Goal: Information Seeking & Learning: Learn about a topic

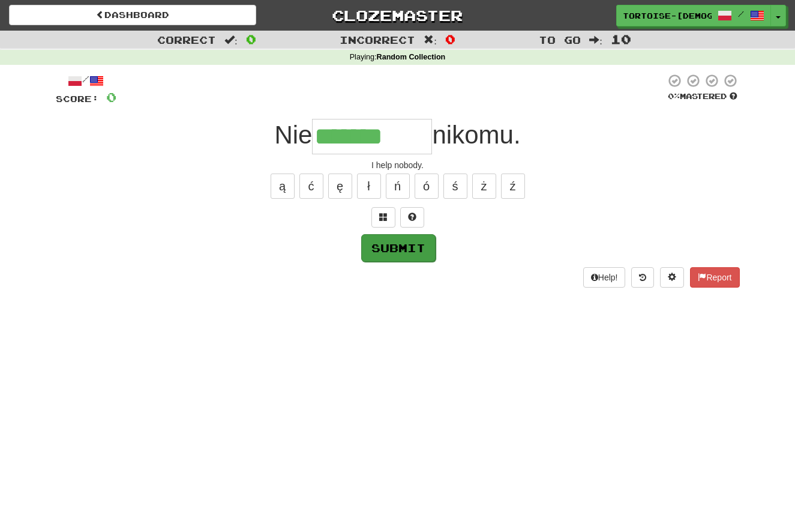
type input "*******"
drag, startPoint x: 383, startPoint y: 248, endPoint x: 396, endPoint y: 240, distance: 14.8
click at [385, 247] on button "Submit" at bounding box center [398, 247] width 74 height 28
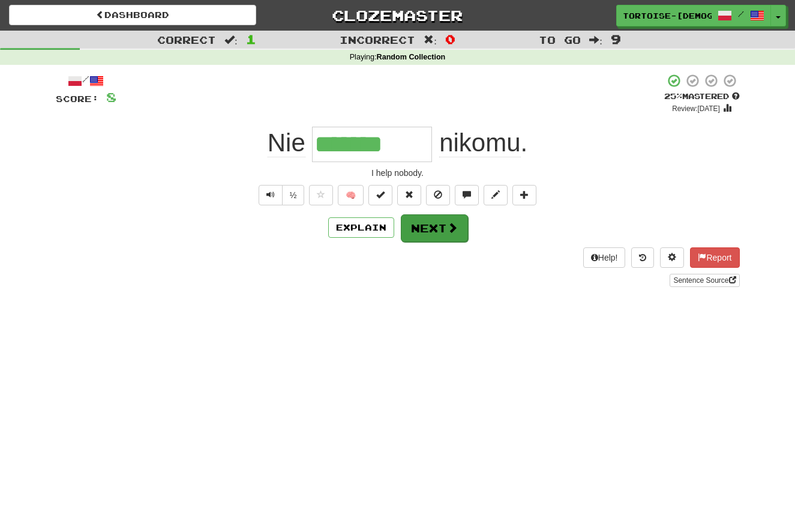
click at [443, 229] on button "Next" at bounding box center [434, 228] width 67 height 28
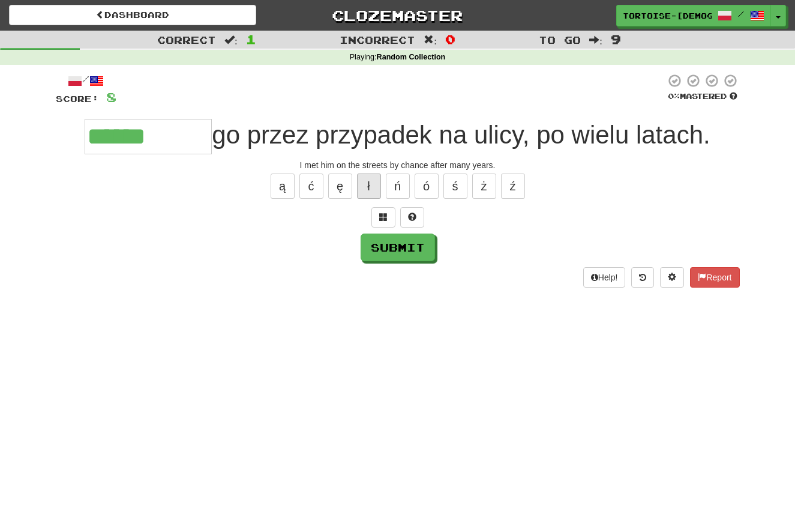
click at [366, 180] on button "ł" at bounding box center [369, 185] width 24 height 25
click at [378, 252] on button "Submit" at bounding box center [398, 248] width 74 height 28
type input "*********"
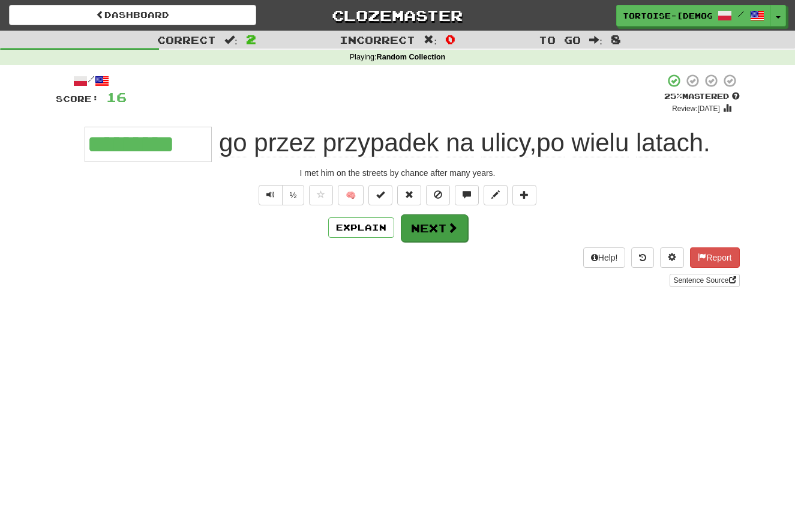
click at [450, 226] on span at bounding box center [452, 227] width 11 height 11
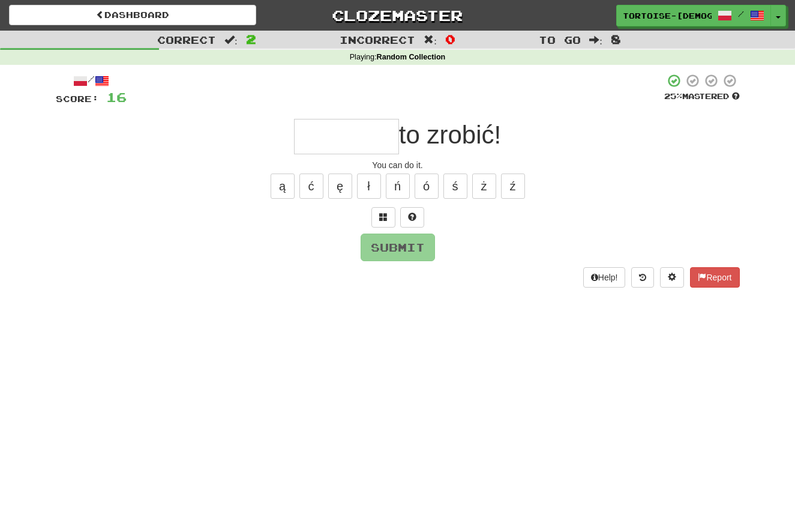
type input "*"
click at [729, 271] on button "Report" at bounding box center [714, 277] width 49 height 20
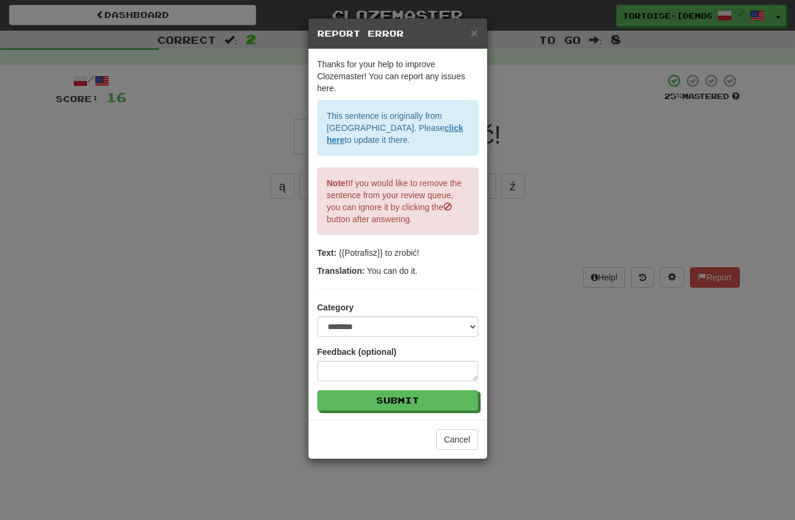
click at [474, 31] on span "×" at bounding box center [474, 33] width 7 height 14
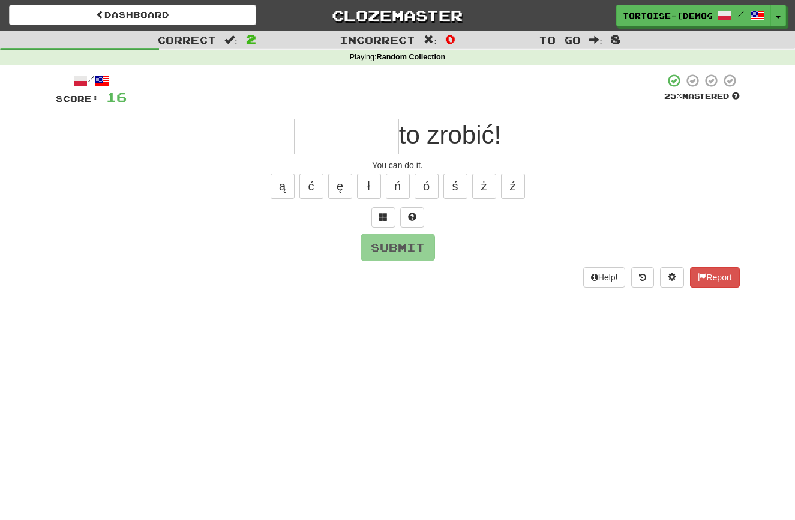
scroll to position [1, 0]
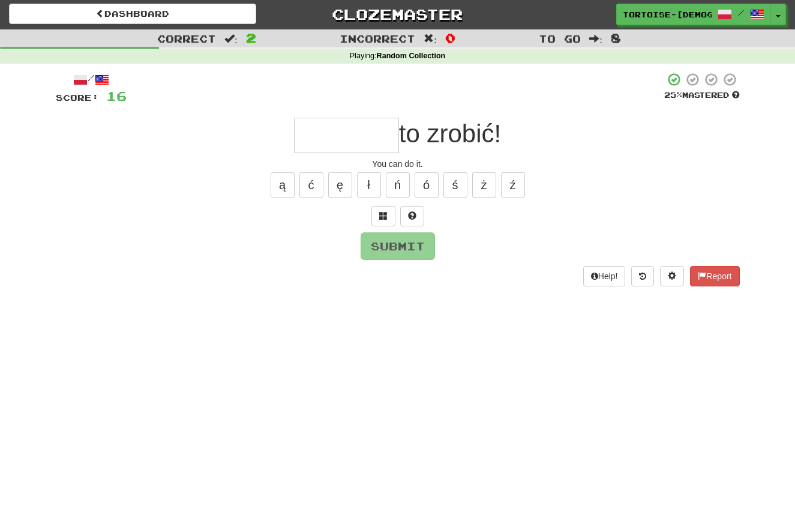
click at [363, 139] on input "text" at bounding box center [346, 135] width 105 height 35
click at [388, 242] on button "Submit" at bounding box center [398, 246] width 74 height 28
type input "*********"
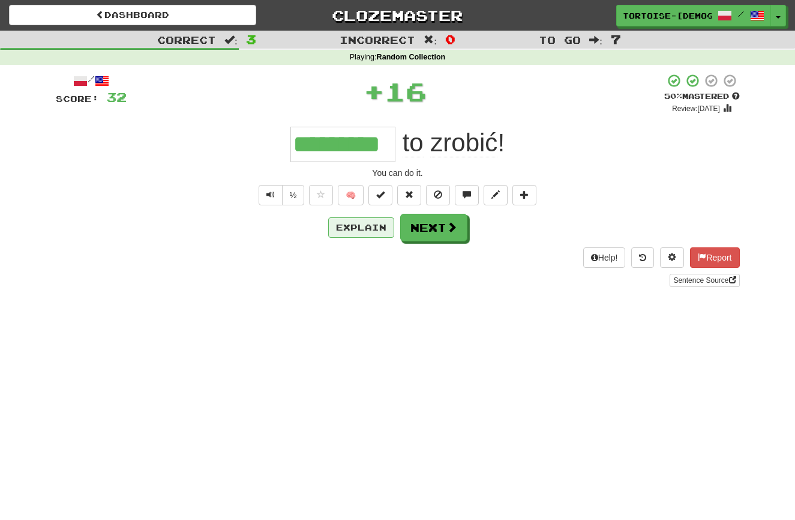
click at [368, 226] on button "Explain" at bounding box center [361, 227] width 66 height 20
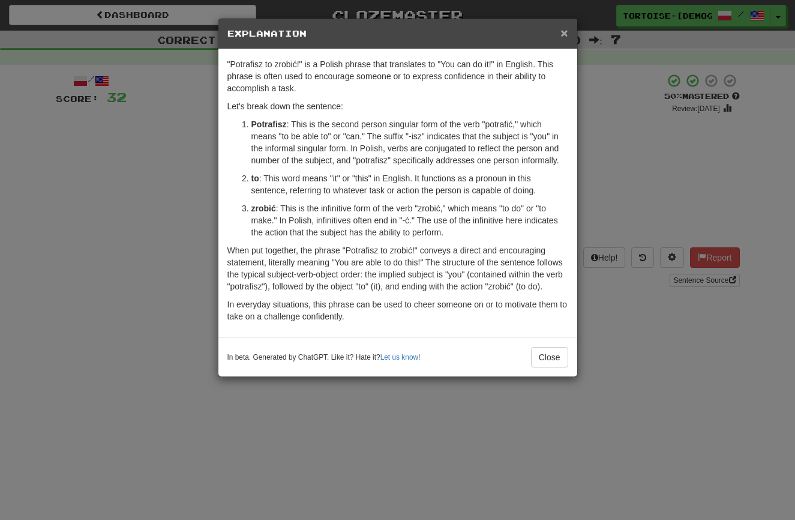
click at [568, 35] on span "×" at bounding box center [564, 33] width 7 height 14
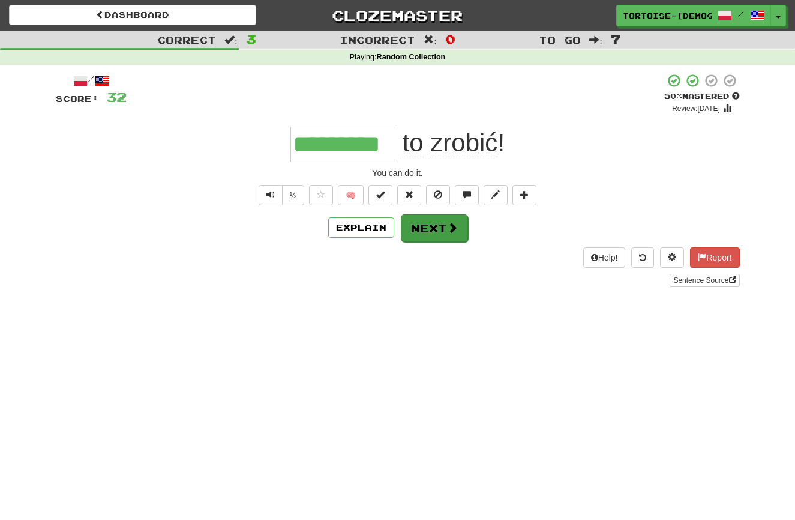
click at [443, 221] on button "Next" at bounding box center [434, 228] width 67 height 28
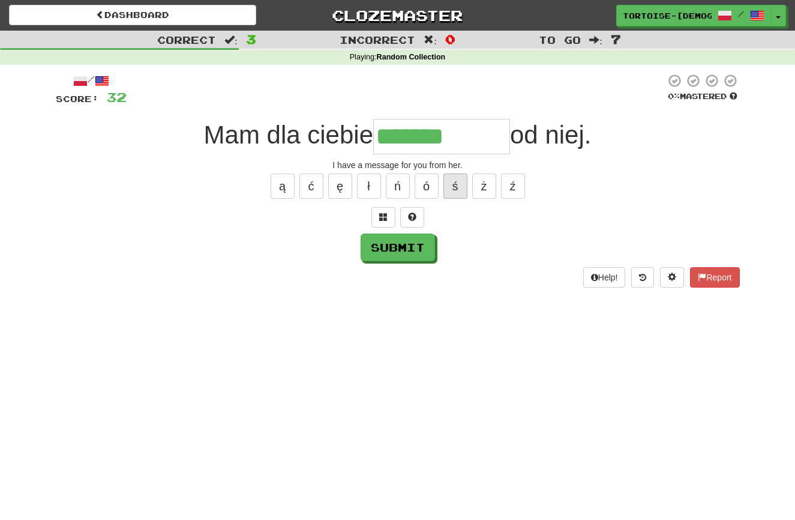
click at [455, 182] on button "ś" at bounding box center [456, 185] width 24 height 25
click at [307, 191] on button "ć" at bounding box center [312, 185] width 24 height 25
type input "*********"
click at [398, 245] on button "Submit" at bounding box center [398, 248] width 74 height 28
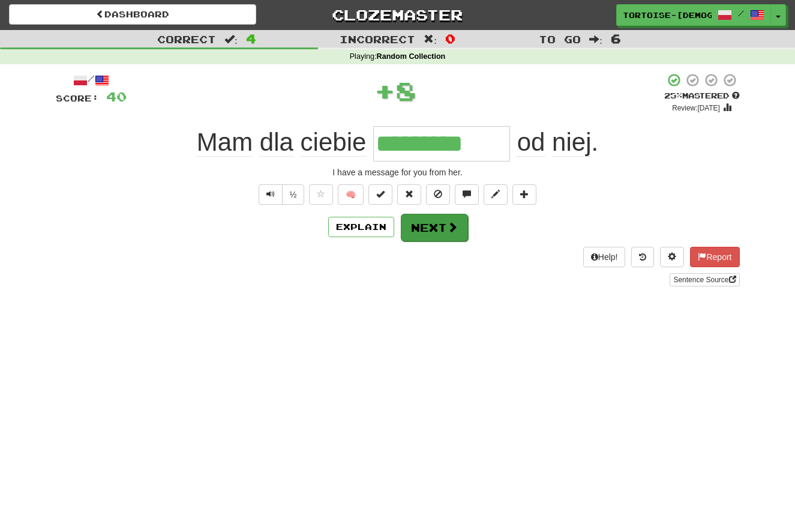
scroll to position [1, 1]
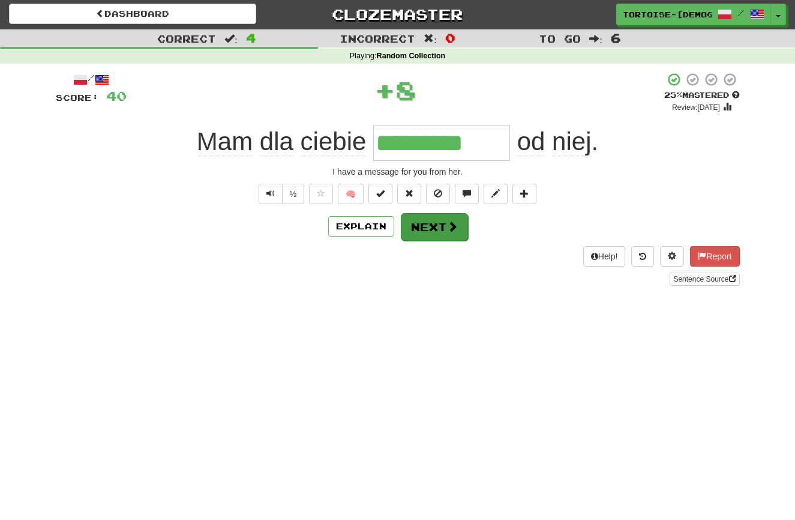
click at [438, 230] on button "Next" at bounding box center [434, 227] width 67 height 28
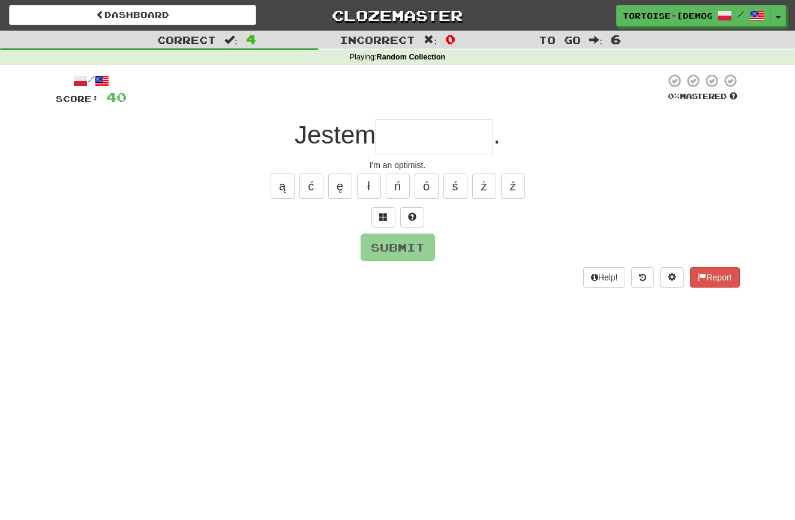
scroll to position [0, 0]
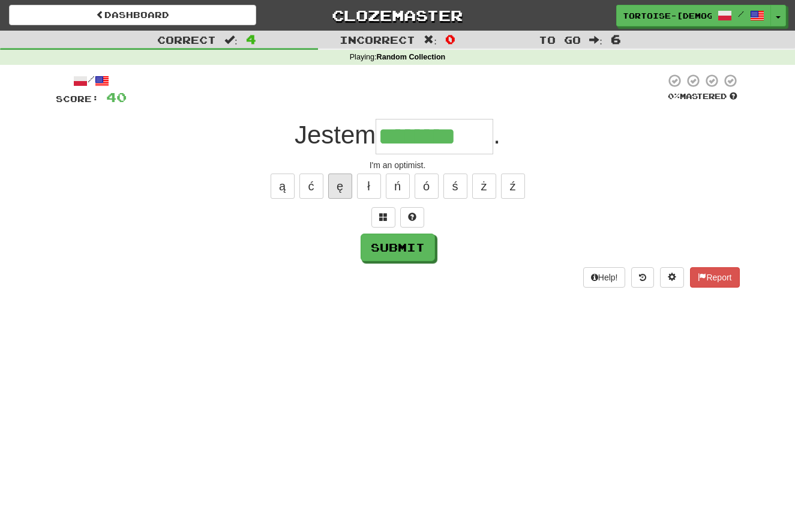
click at [339, 188] on button "ę" at bounding box center [340, 185] width 24 height 25
click at [288, 185] on button "ą" at bounding box center [283, 185] width 24 height 25
type input "*********"
click at [411, 250] on button "Submit" at bounding box center [398, 248] width 74 height 28
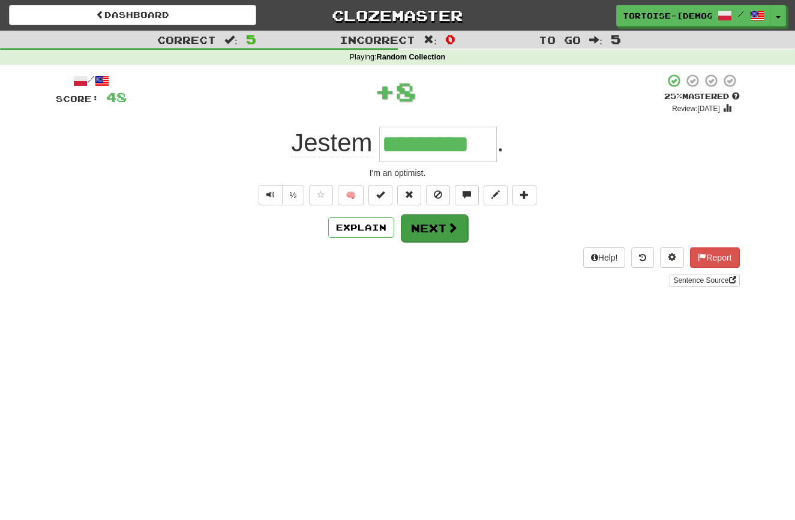
click at [448, 230] on span at bounding box center [452, 227] width 11 height 11
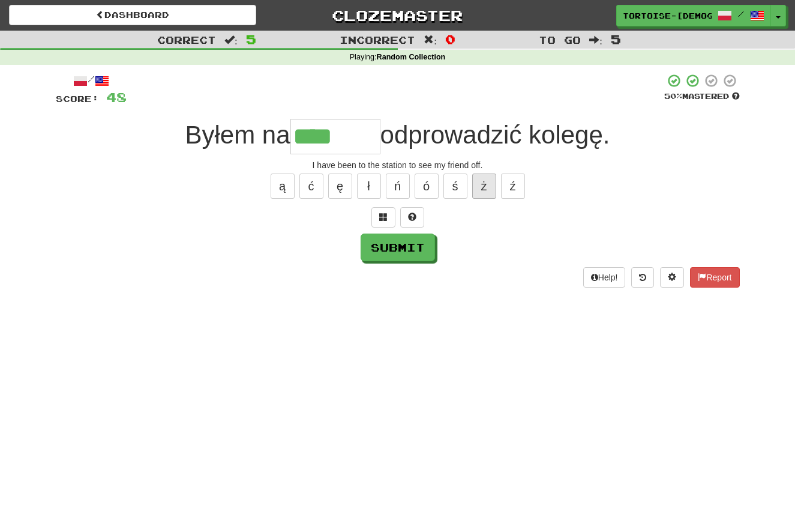
click at [486, 182] on button "ż" at bounding box center [484, 185] width 24 height 25
click at [519, 189] on button "ź" at bounding box center [513, 185] width 24 height 25
type input "******"
click at [384, 238] on button "Submit" at bounding box center [398, 248] width 74 height 28
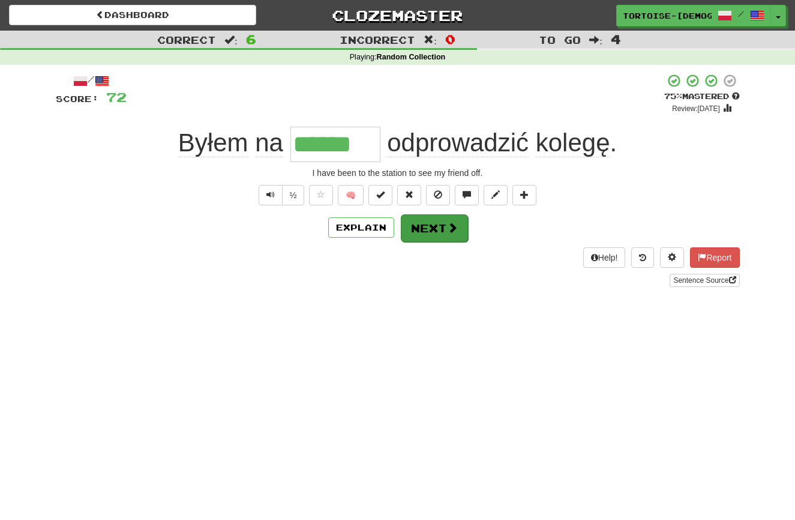
click at [414, 230] on button "Next" at bounding box center [434, 228] width 67 height 28
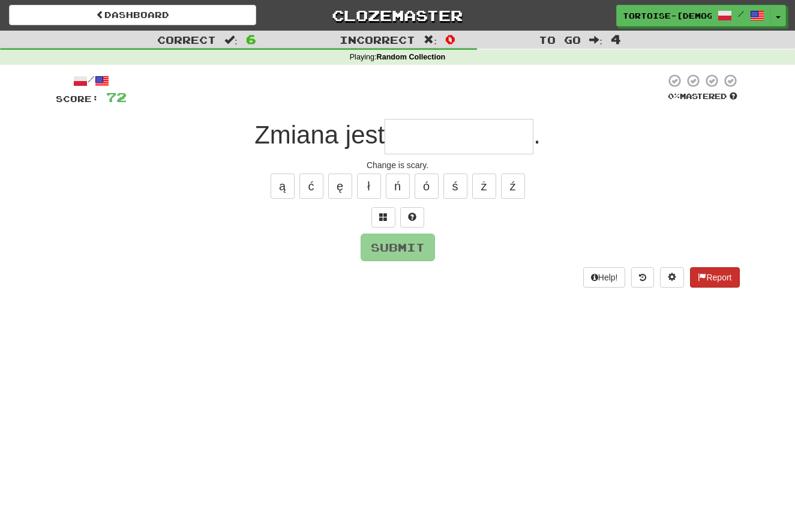
click at [706, 270] on button "Report" at bounding box center [714, 277] width 49 height 20
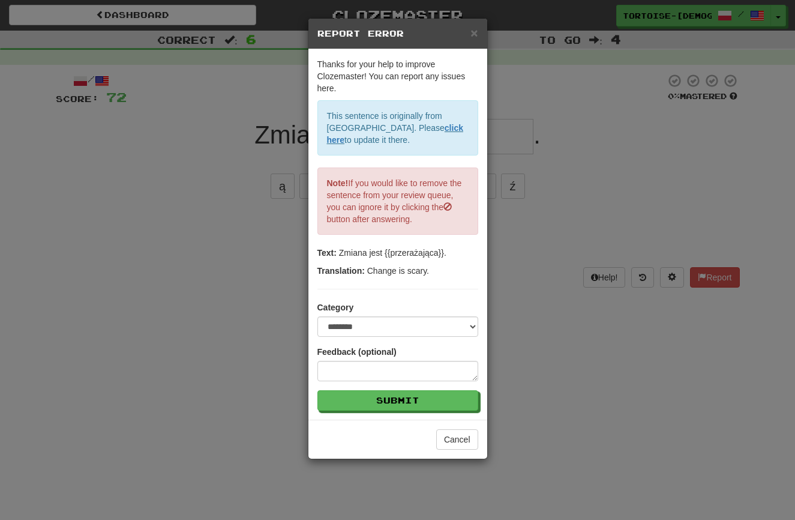
click at [478, 33] on div "× Report Error" at bounding box center [398, 34] width 179 height 31
click at [475, 32] on span "×" at bounding box center [474, 33] width 7 height 14
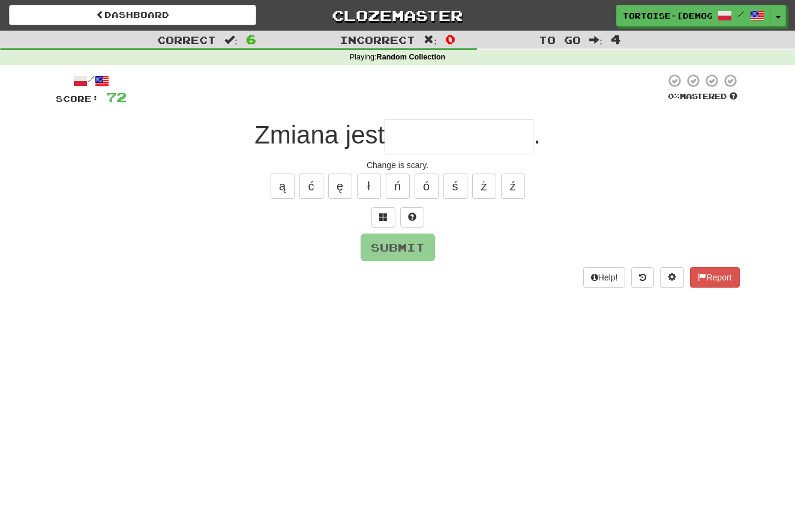
click at [436, 137] on input "text" at bounding box center [459, 136] width 149 height 35
click at [490, 179] on button "ż" at bounding box center [484, 185] width 24 height 25
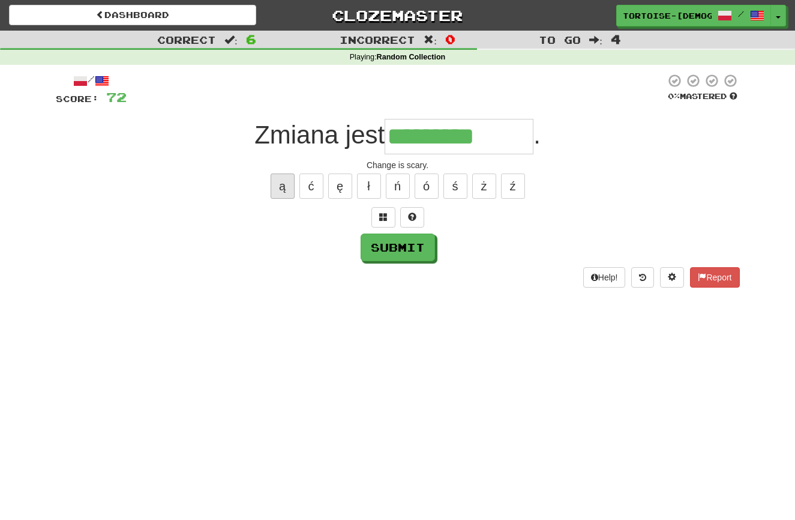
click at [286, 190] on button "ą" at bounding box center [283, 185] width 24 height 25
type input "**********"
click at [407, 248] on button "Submit" at bounding box center [398, 248] width 74 height 28
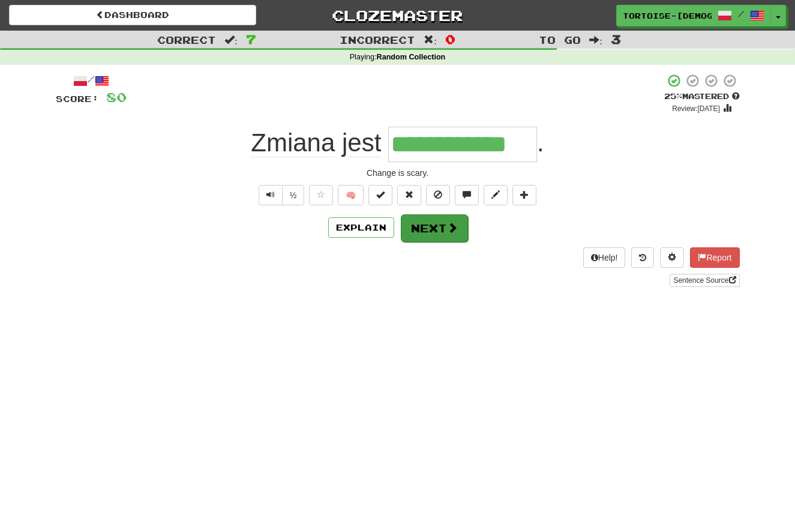
click at [422, 235] on button "Next" at bounding box center [434, 228] width 67 height 28
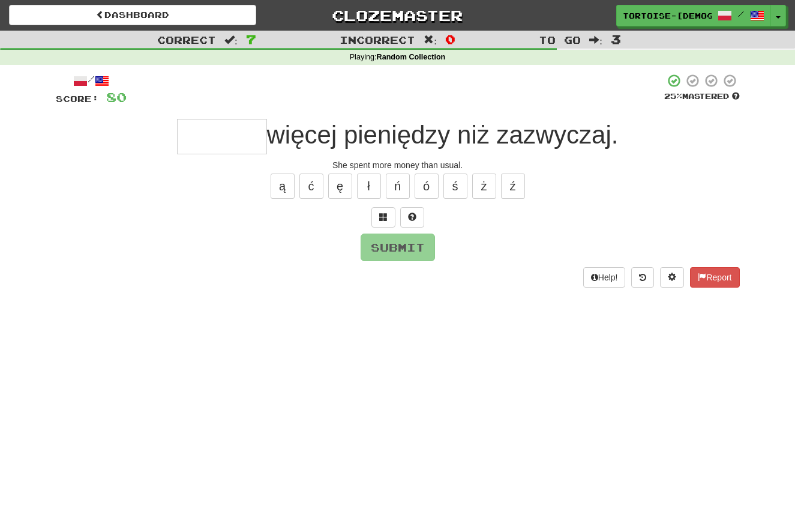
type input "*"
click at [703, 275] on span at bounding box center [702, 277] width 8 height 8
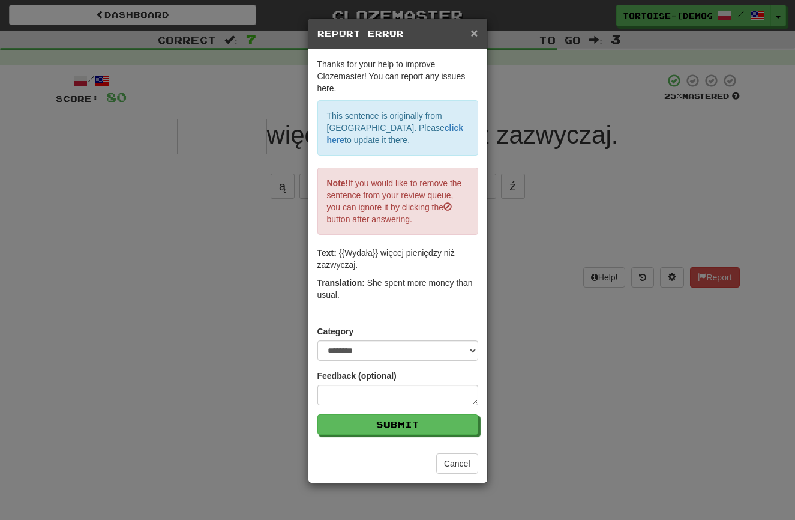
click at [471, 28] on span "×" at bounding box center [474, 33] width 7 height 14
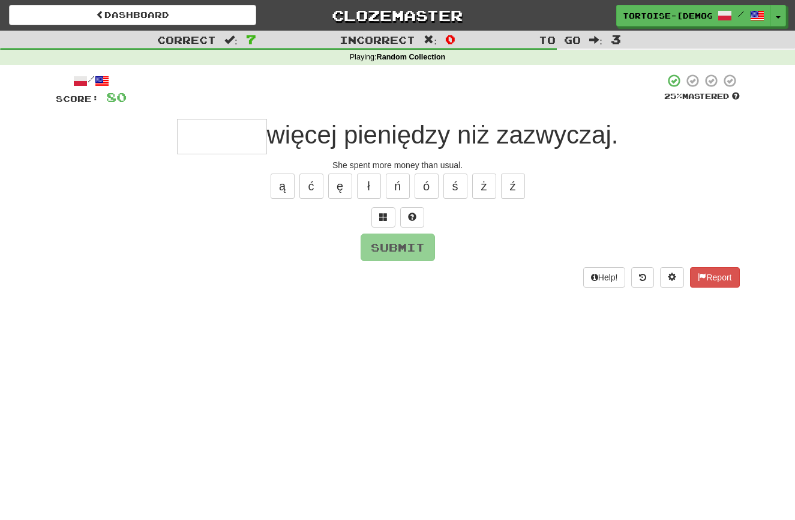
click at [244, 131] on input "text" at bounding box center [222, 136] width 90 height 35
click at [369, 188] on button "ł" at bounding box center [369, 185] width 24 height 25
click at [403, 244] on button "Submit" at bounding box center [398, 248] width 74 height 28
type input "******"
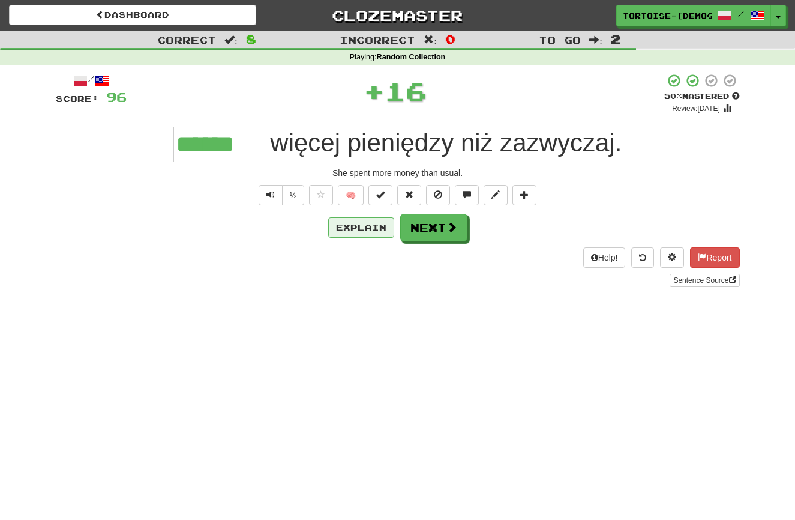
click at [354, 224] on button "Explain" at bounding box center [361, 227] width 66 height 20
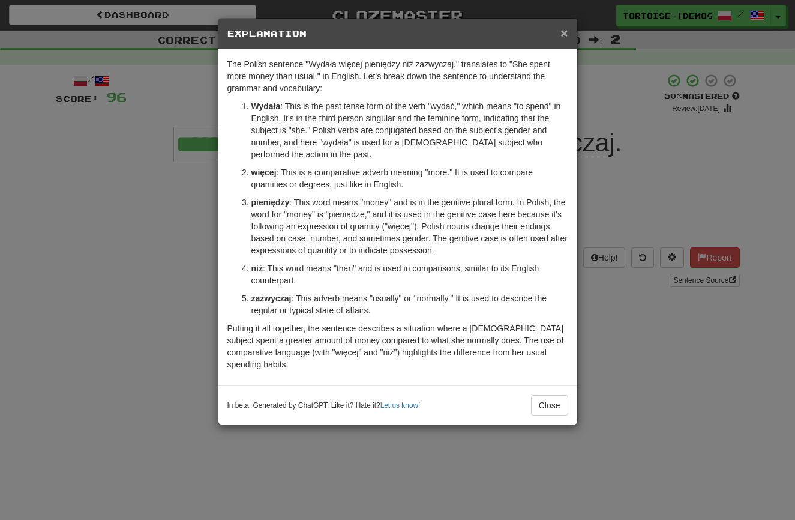
click at [565, 32] on span "×" at bounding box center [564, 33] width 7 height 14
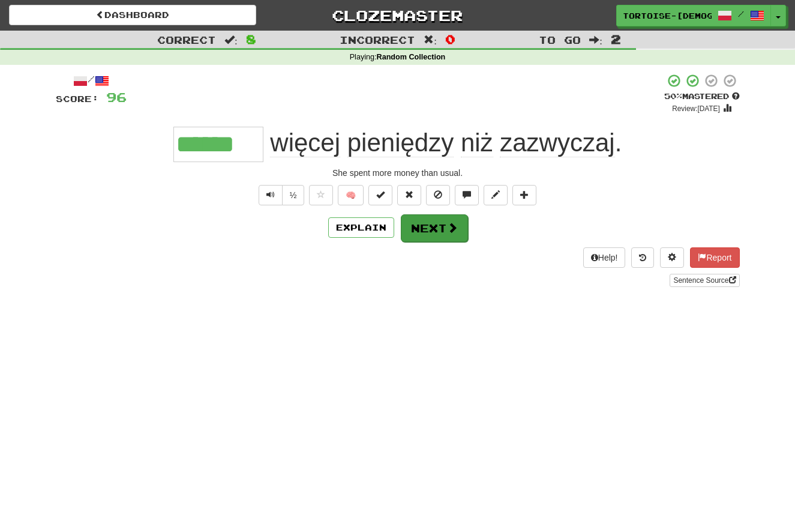
click at [429, 222] on button "Next" at bounding box center [434, 228] width 67 height 28
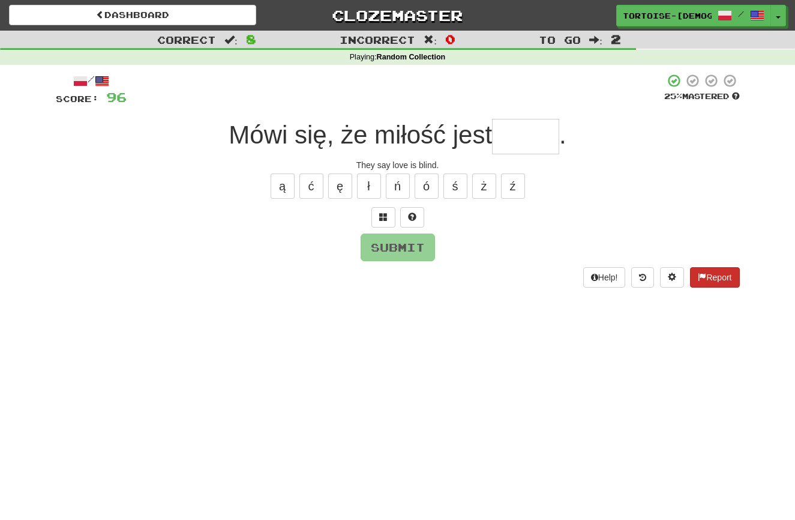
click at [706, 275] on button "Report" at bounding box center [714, 277] width 49 height 20
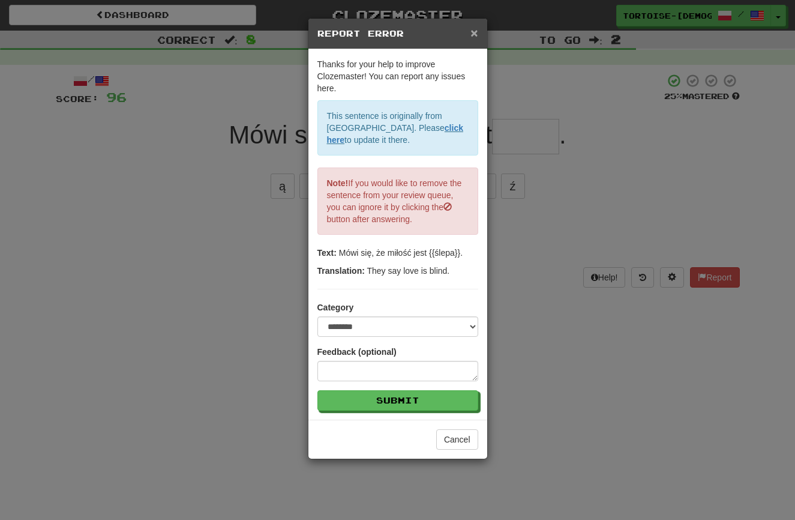
click at [477, 31] on span "×" at bounding box center [474, 33] width 7 height 14
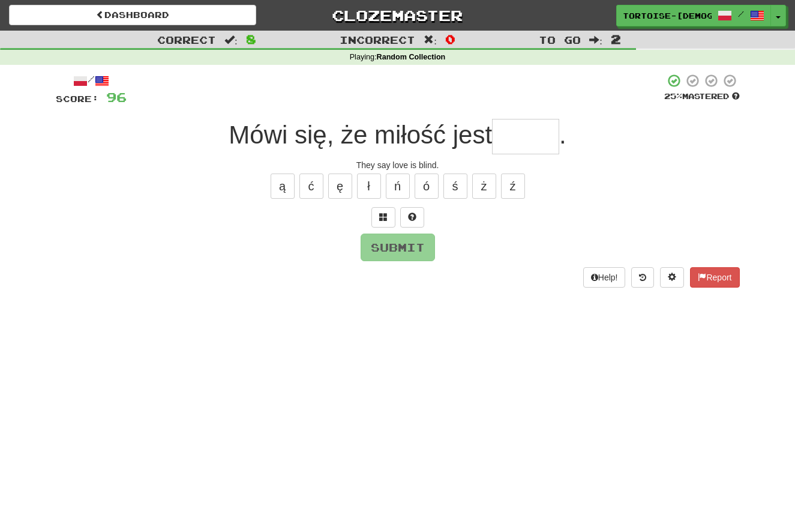
click at [519, 140] on input "text" at bounding box center [525, 136] width 67 height 35
click at [454, 184] on button "ś" at bounding box center [456, 185] width 24 height 25
type input "*****"
click at [417, 237] on button "Submit" at bounding box center [398, 248] width 74 height 28
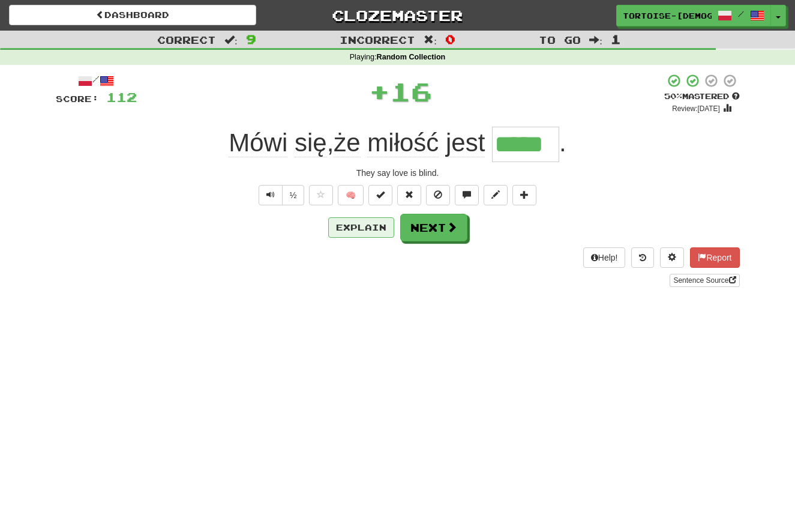
click at [381, 221] on button "Explain" at bounding box center [361, 227] width 66 height 20
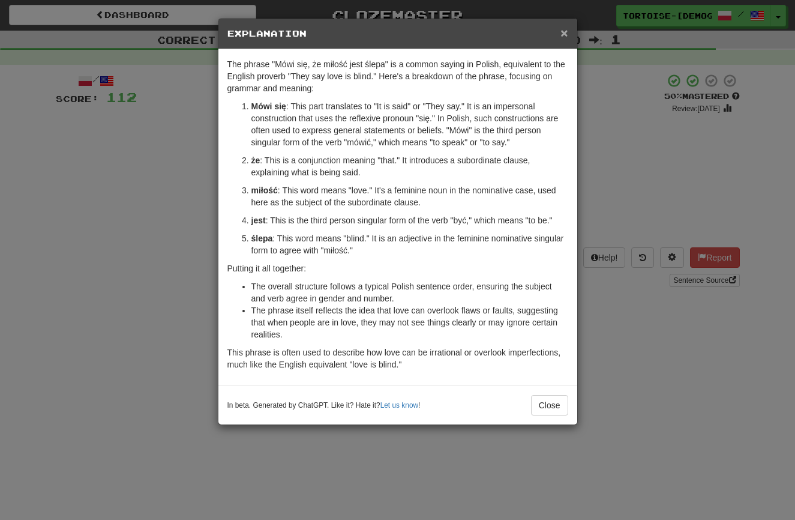
click at [565, 34] on span "×" at bounding box center [564, 33] width 7 height 14
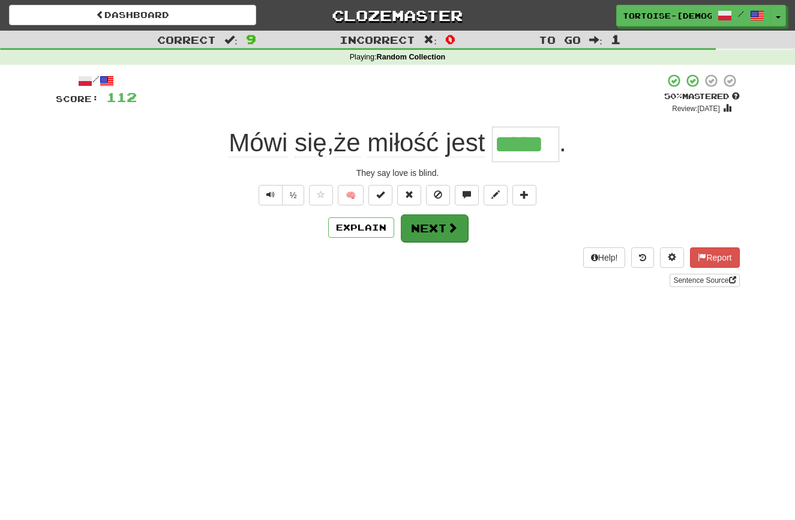
click at [426, 220] on button "Next" at bounding box center [434, 228] width 67 height 28
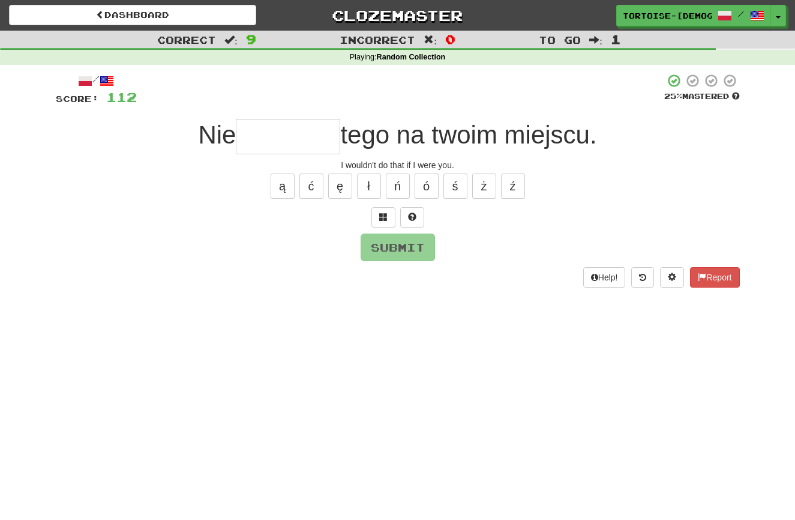
type input "*"
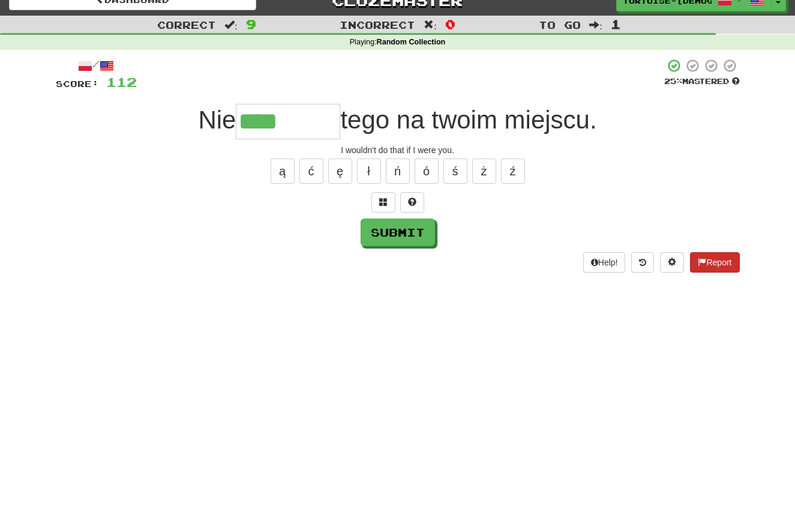
click at [723, 257] on button "Report" at bounding box center [714, 262] width 49 height 20
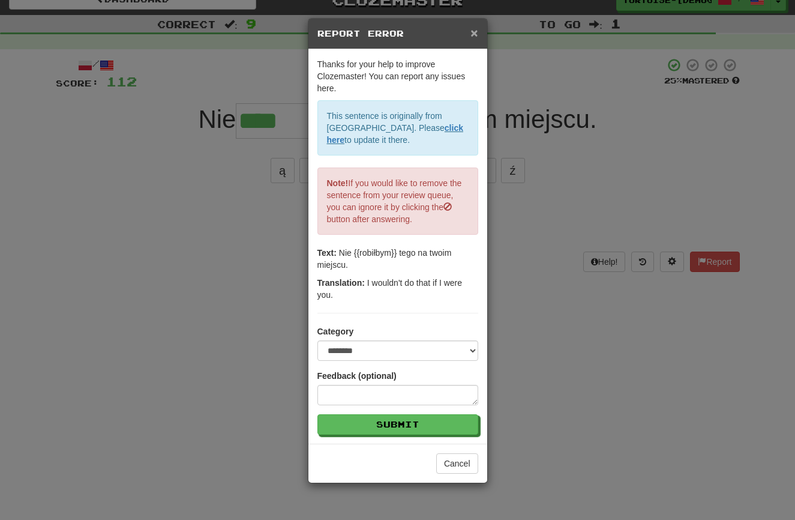
click at [475, 32] on span "×" at bounding box center [474, 33] width 7 height 14
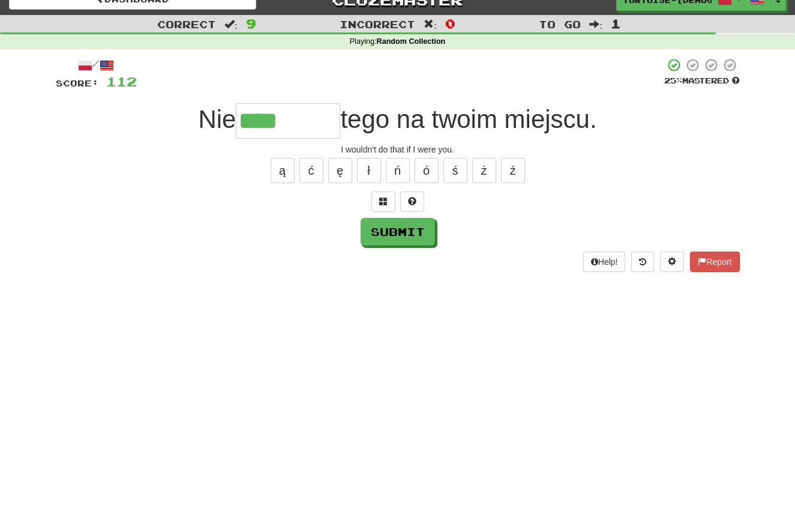
drag, startPoint x: 289, startPoint y: 121, endPoint x: 299, endPoint y: 130, distance: 12.8
click at [289, 121] on input "****" at bounding box center [288, 120] width 104 height 35
click at [366, 171] on button "ł" at bounding box center [369, 170] width 24 height 25
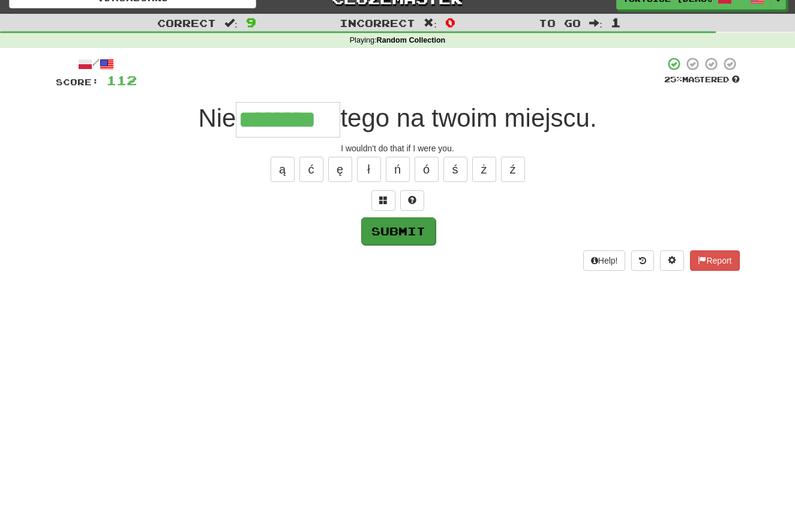
type input "********"
click at [411, 234] on button "Submit" at bounding box center [398, 231] width 74 height 28
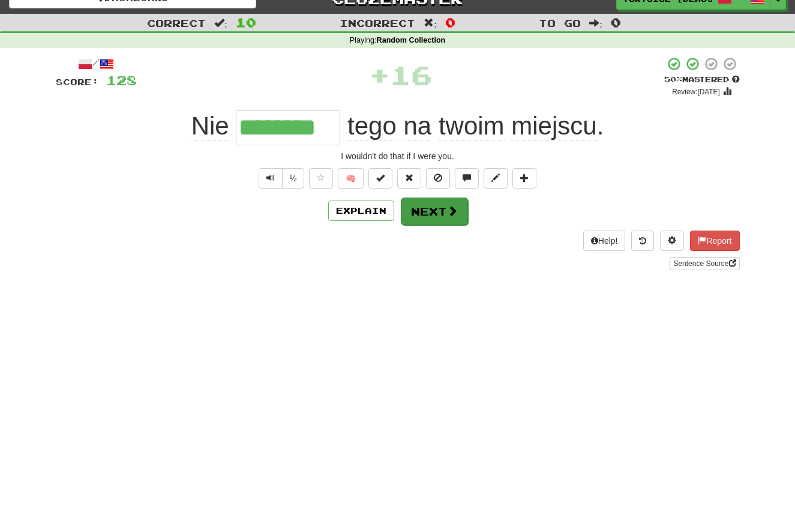
click at [429, 212] on button "Next" at bounding box center [434, 211] width 67 height 28
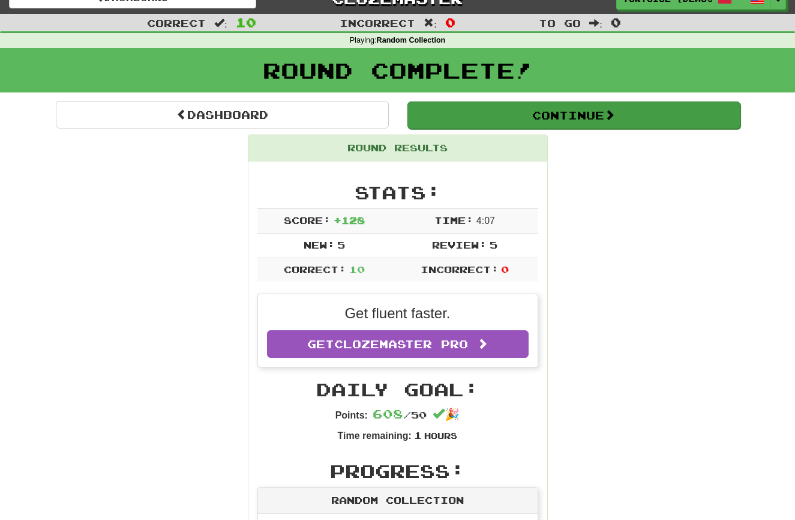
click at [511, 108] on button "Continue" at bounding box center [574, 115] width 333 height 28
